Goal: Task Accomplishment & Management: Manage account settings

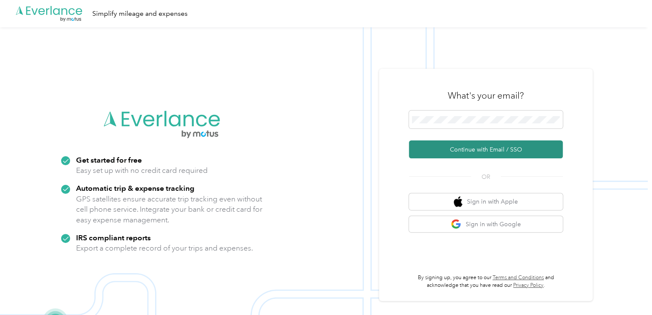
click at [470, 148] on button "Continue with Email / SSO" at bounding box center [486, 149] width 154 height 18
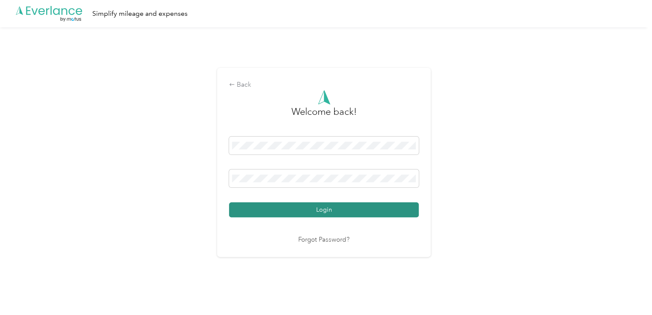
click at [333, 211] on button "Login" at bounding box center [324, 209] width 190 height 15
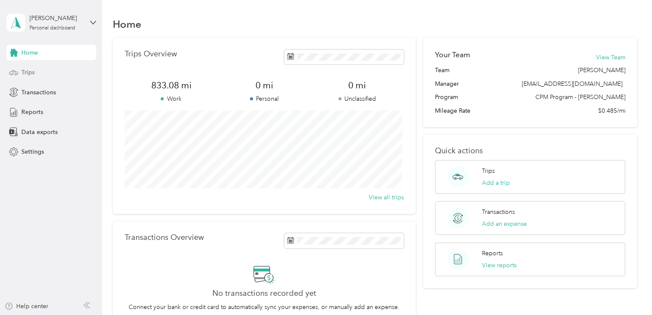
click at [29, 77] on div "Trips" at bounding box center [51, 72] width 90 height 15
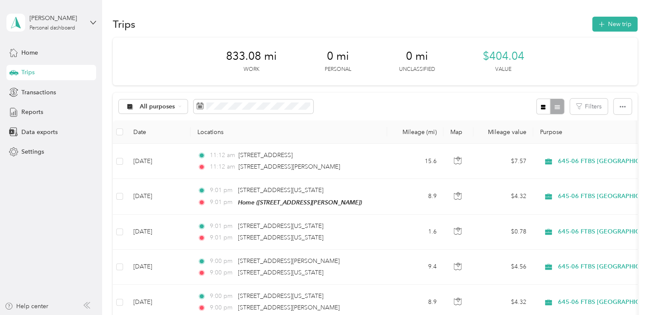
click at [425, 96] on div "All purposes Filters" at bounding box center [375, 107] width 524 height 28
click at [609, 22] on button "New trip" at bounding box center [614, 24] width 45 height 15
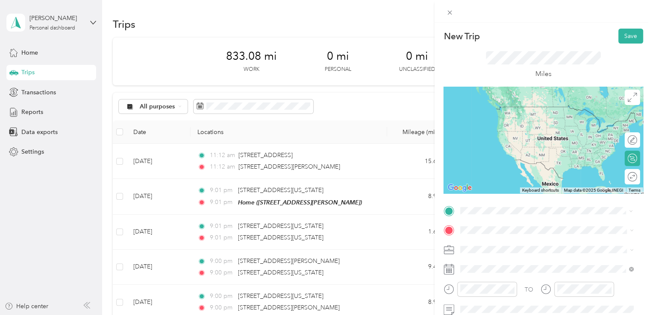
click at [529, 108] on span "[STREET_ADDRESS][PERSON_NAME][US_STATE]" at bounding box center [542, 107] width 133 height 8
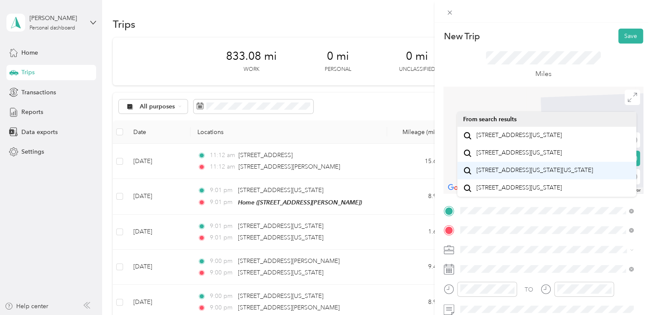
click at [506, 174] on span "[STREET_ADDRESS][US_STATE][US_STATE]" at bounding box center [534, 171] width 117 height 8
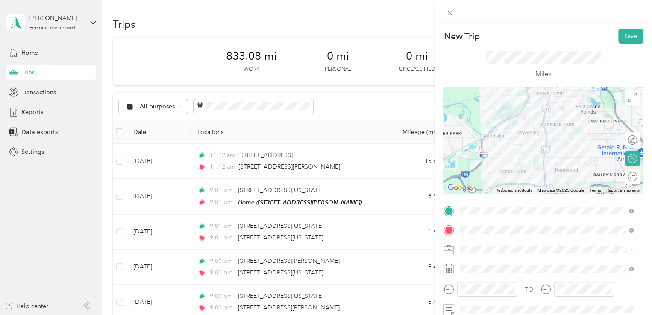
click at [513, 205] on span "645-06 FTBS [GEOGRAPHIC_DATA]" at bounding box center [512, 204] width 98 height 7
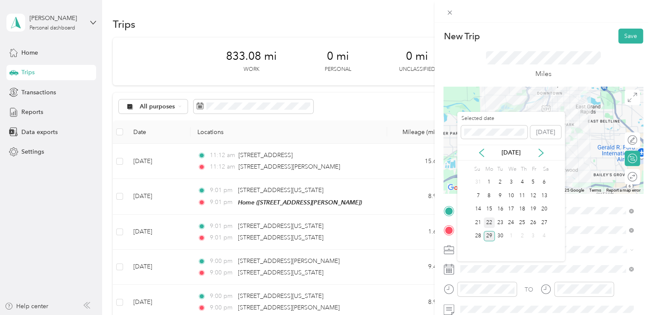
click at [491, 219] on div "22" at bounding box center [488, 222] width 11 height 11
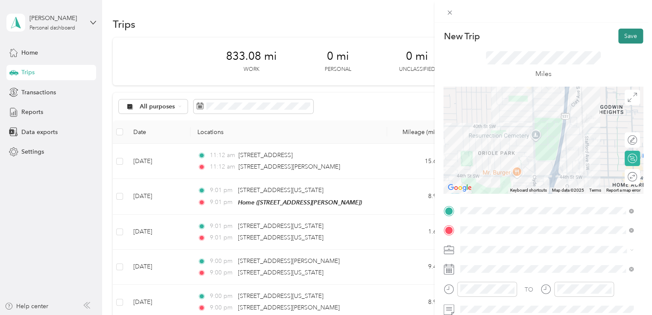
click at [625, 38] on button "Save" at bounding box center [630, 36] width 25 height 15
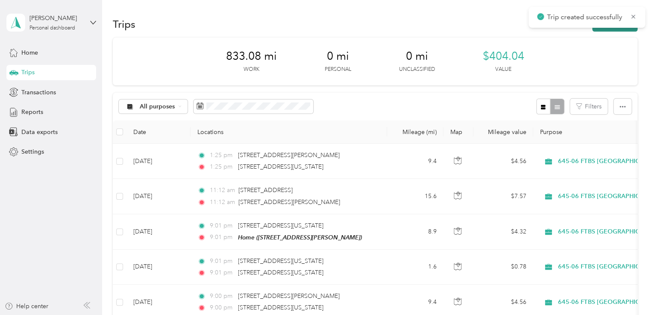
click at [599, 29] on button "New trip" at bounding box center [614, 24] width 45 height 15
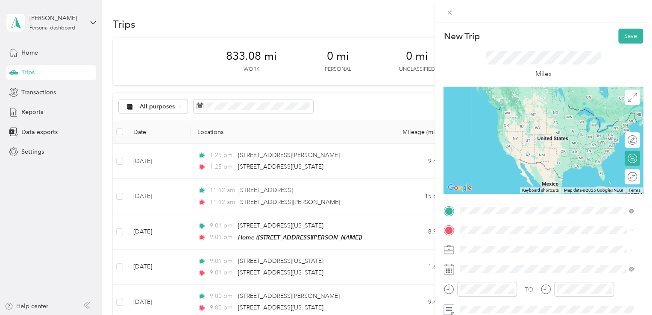
click at [546, 109] on span "[STREET_ADDRESS][US_STATE][US_STATE]" at bounding box center [534, 107] width 117 height 8
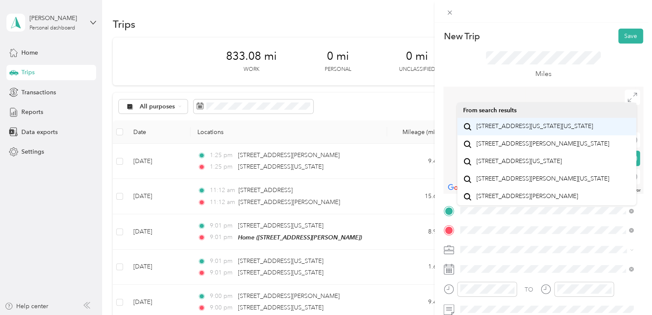
click at [526, 129] on span "[STREET_ADDRESS][US_STATE][US_STATE]" at bounding box center [534, 127] width 117 height 8
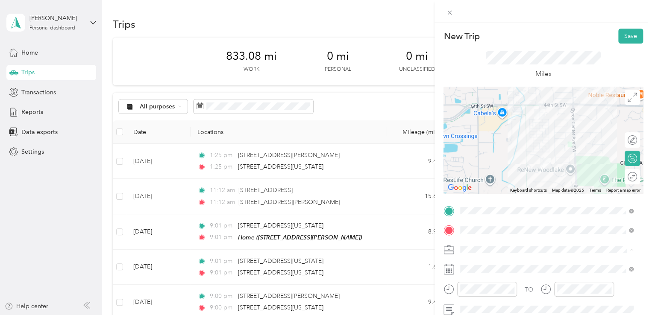
click at [513, 205] on span "645-06 FTBS [GEOGRAPHIC_DATA]" at bounding box center [512, 204] width 98 height 7
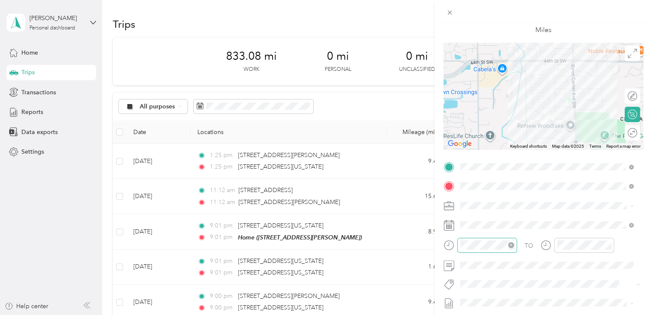
scroll to position [44, 0]
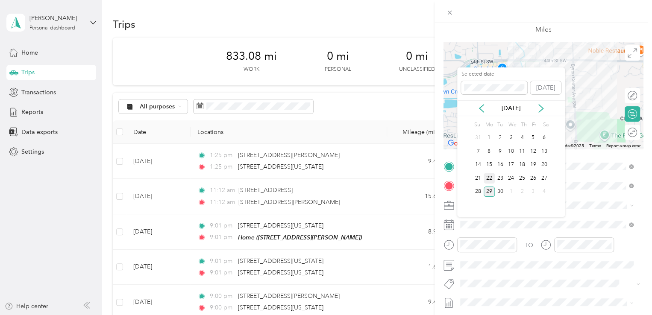
click at [488, 175] on div "22" at bounding box center [488, 178] width 11 height 11
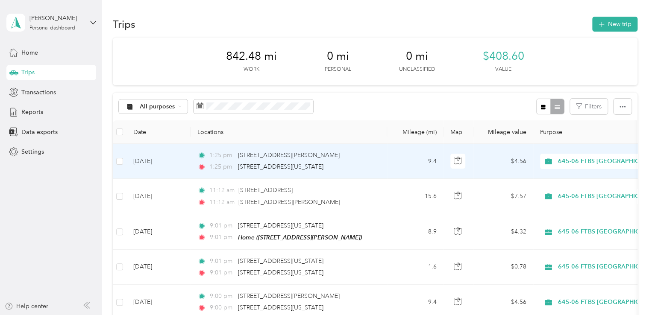
drag, startPoint x: 0, startPoint y: 0, endPoint x: 444, endPoint y: 155, distance: 470.3
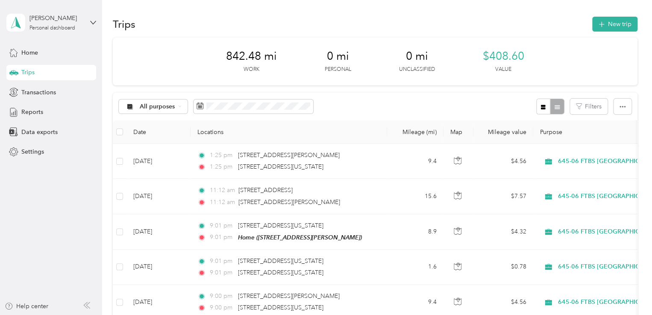
drag, startPoint x: 0, startPoint y: 0, endPoint x: 454, endPoint y: 82, distance: 461.7
click at [454, 82] on div "842.48 mi Work 0 mi Personal 0 mi Unclassified $408.60 Value" at bounding box center [375, 62] width 524 height 48
click at [605, 25] on button "New trip" at bounding box center [614, 24] width 45 height 15
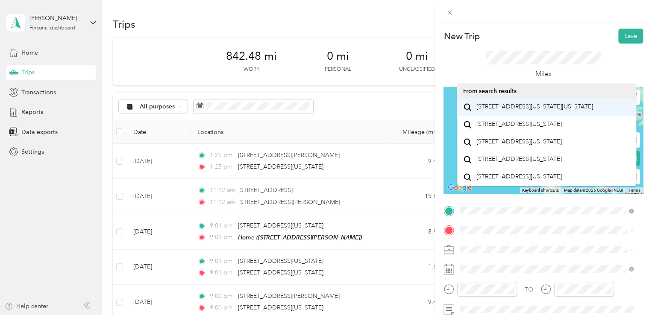
click at [533, 111] on span "[STREET_ADDRESS][US_STATE][US_STATE]" at bounding box center [534, 107] width 117 height 8
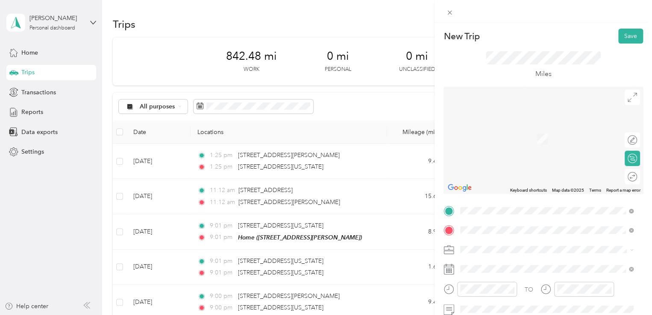
click at [533, 130] on span "[STREET_ADDRESS][US_STATE][US_STATE]" at bounding box center [534, 127] width 117 height 8
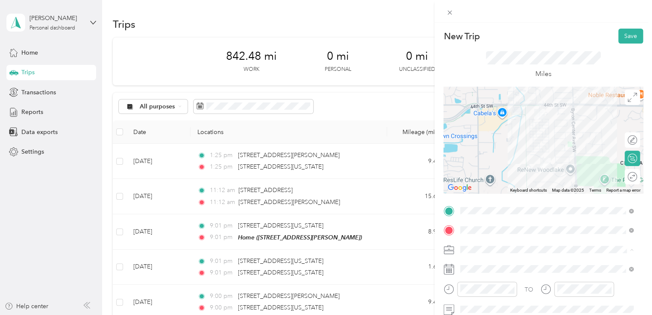
click at [519, 208] on li "645-06 FTBS [GEOGRAPHIC_DATA]" at bounding box center [546, 204] width 179 height 15
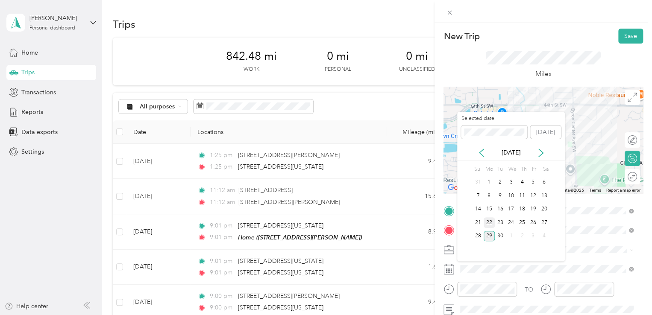
click at [488, 225] on div "22" at bounding box center [488, 222] width 11 height 11
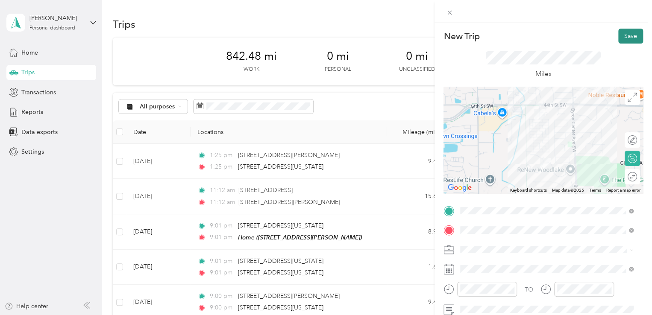
click at [625, 33] on button "Save" at bounding box center [630, 36] width 25 height 15
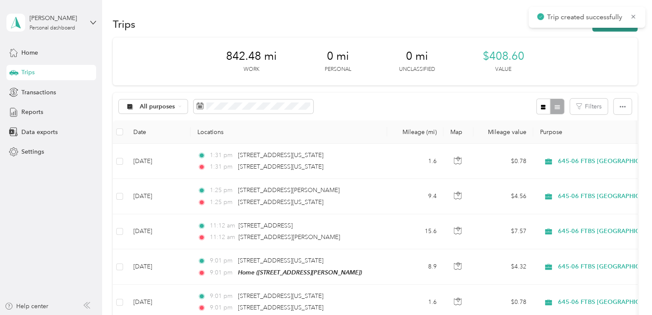
click at [620, 29] on button "New trip" at bounding box center [614, 24] width 45 height 15
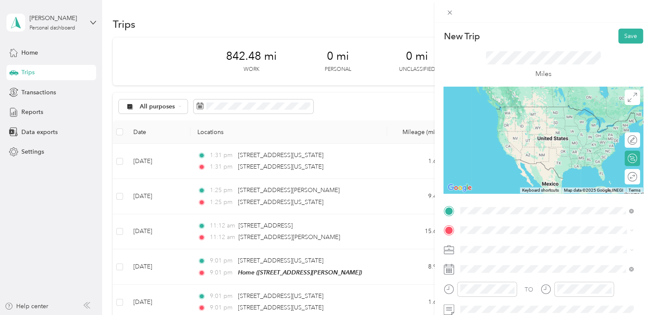
click at [519, 108] on span "[STREET_ADDRESS][US_STATE][US_STATE]" at bounding box center [534, 107] width 117 height 8
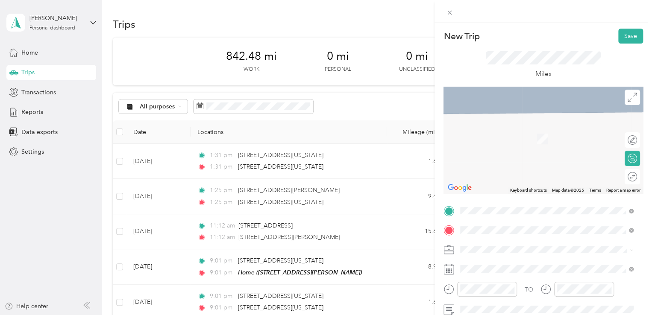
click at [504, 202] on span "[STREET_ADDRESS][PERSON_NAME][US_STATE]" at bounding box center [542, 198] width 133 height 8
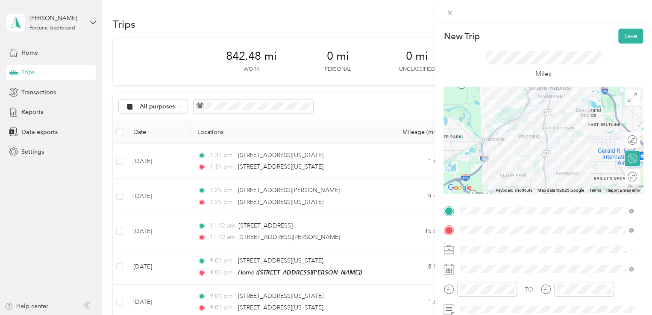
click at [517, 203] on span "645-06 FTBS [GEOGRAPHIC_DATA]" at bounding box center [512, 204] width 98 height 7
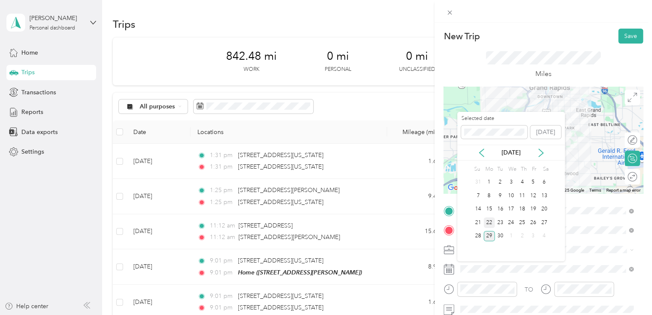
click at [488, 222] on div "22" at bounding box center [488, 222] width 11 height 11
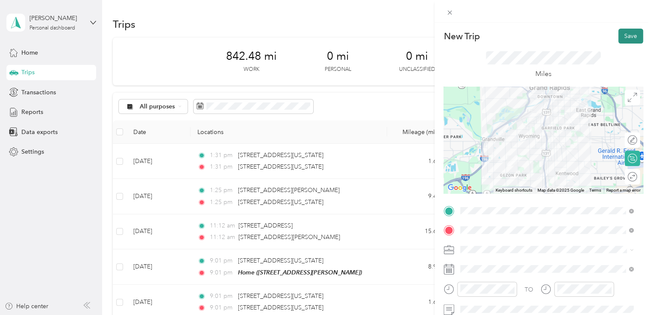
click at [622, 41] on button "Save" at bounding box center [630, 36] width 25 height 15
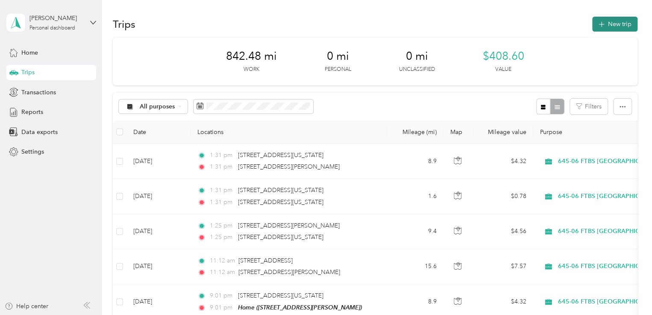
click at [611, 26] on button "New trip" at bounding box center [614, 24] width 45 height 15
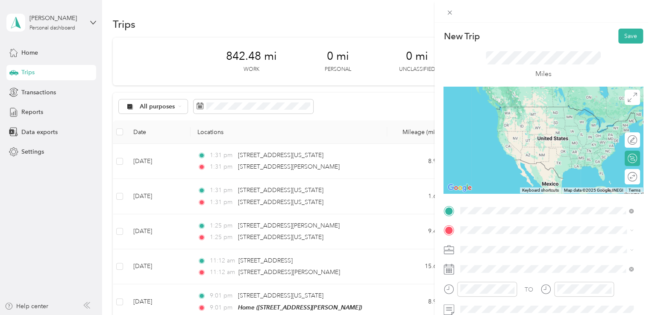
click at [496, 182] on span "[STREET_ADDRESS][PERSON_NAME][US_STATE]" at bounding box center [542, 179] width 133 height 8
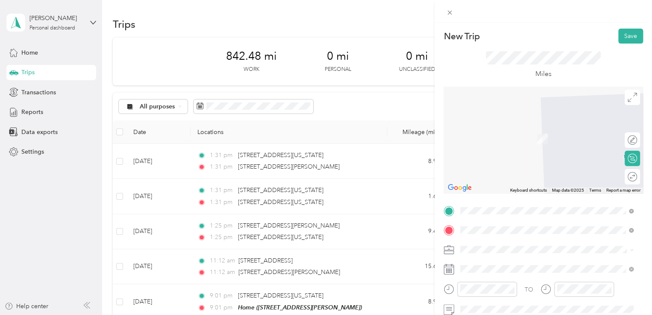
click at [515, 174] on span "[STREET_ADDRESS][US_STATE][US_STATE]" at bounding box center [534, 171] width 117 height 8
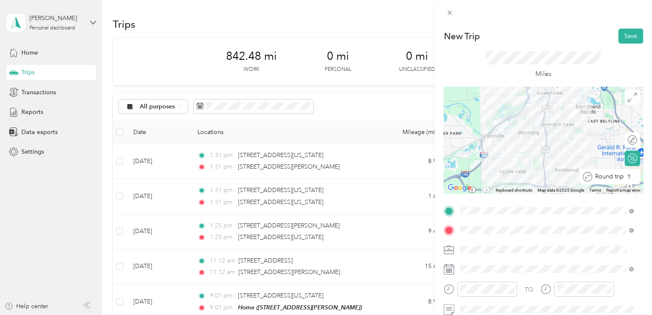
click at [628, 180] on div "Round trip" at bounding box center [614, 176] width 45 height 9
click at [620, 178] on div at bounding box center [624, 177] width 8 height 8
click at [618, 36] on button "Save" at bounding box center [630, 36] width 25 height 15
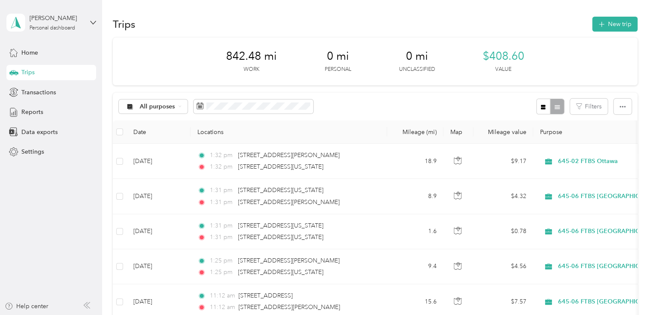
drag, startPoint x: 421, startPoint y: 11, endPoint x: 400, endPoint y: -30, distance: 45.8
click at [400, 0] on html "[PERSON_NAME] Personal dashboard Home Trips Transactions Reports Data exports S…" at bounding box center [323, 157] width 647 height 315
